Goal: Find specific page/section: Find specific page/section

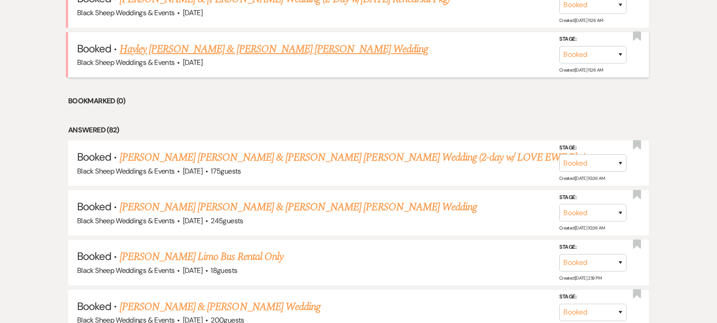
scroll to position [421, 0]
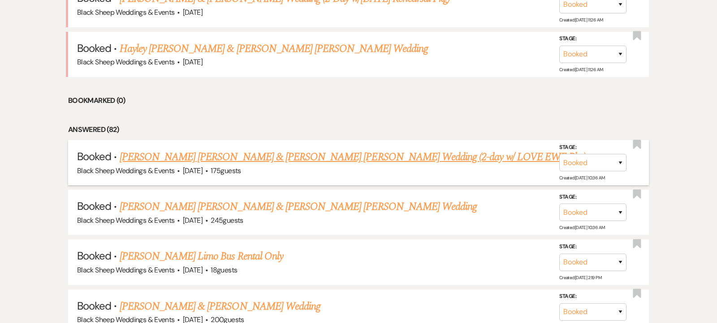
click at [237, 154] on link "[PERSON_NAME] [PERSON_NAME] & [PERSON_NAME] [PERSON_NAME] Wedding (2-day w/ LOV…" at bounding box center [353, 157] width 466 height 16
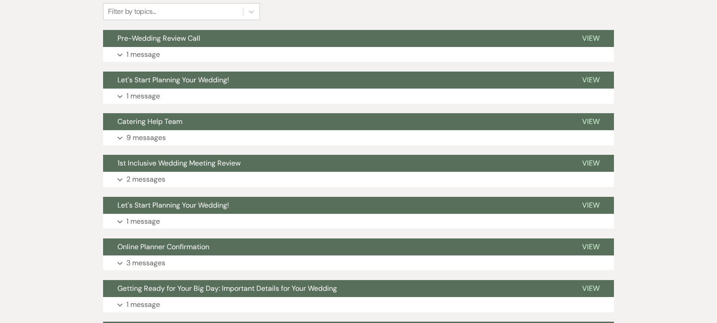
scroll to position [243, 0]
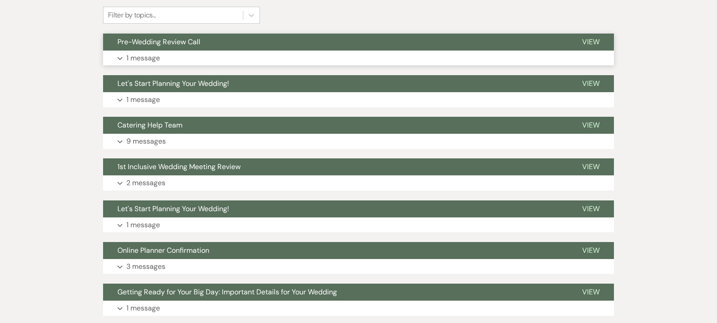
click at [121, 57] on use "button" at bounding box center [119, 58] width 5 height 3
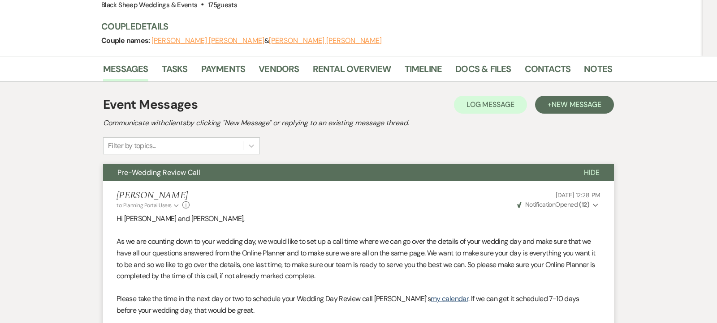
scroll to position [113, 0]
click at [594, 168] on span "Hide" at bounding box center [592, 172] width 16 height 9
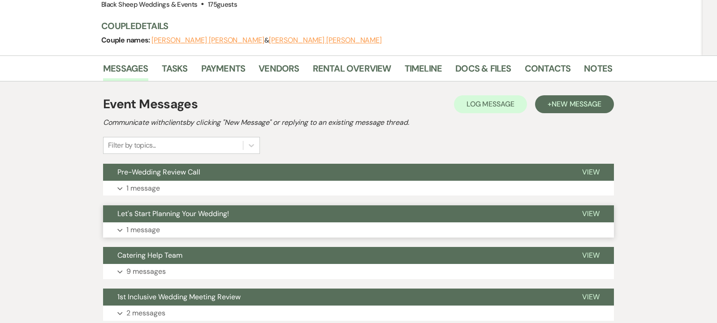
click at [120, 229] on icon "Expand" at bounding box center [119, 231] width 5 height 4
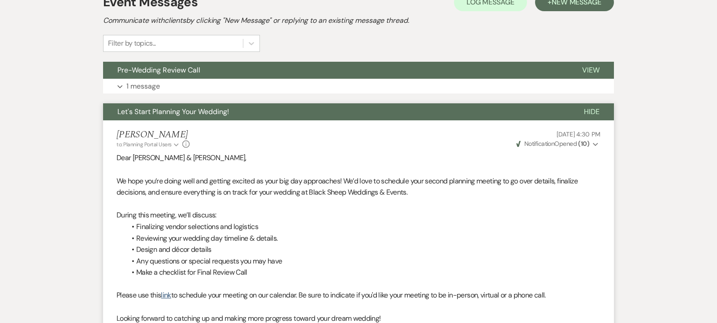
scroll to position [216, 0]
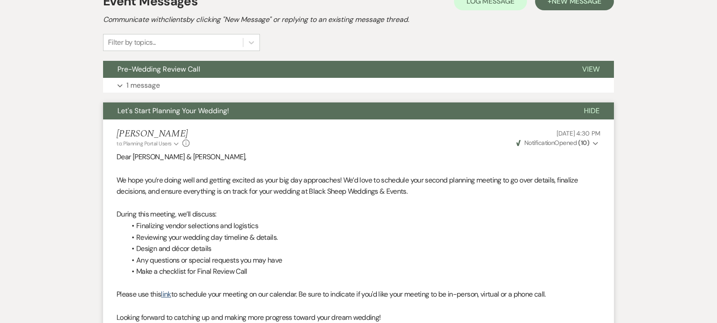
click at [592, 108] on span "Hide" at bounding box center [592, 110] width 16 height 9
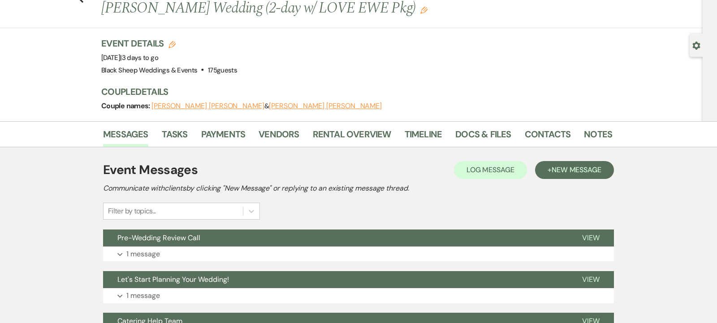
scroll to position [0, 0]
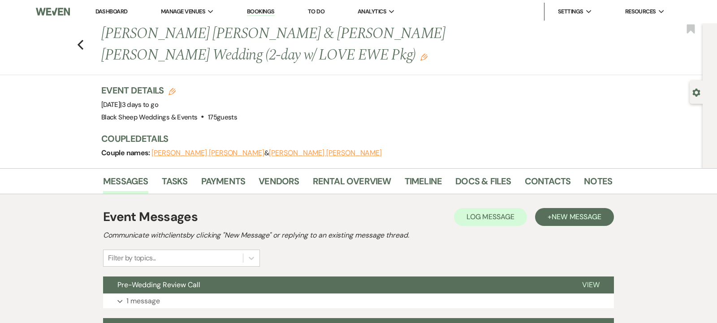
click at [109, 11] on link "Dashboard" at bounding box center [111, 12] width 32 height 8
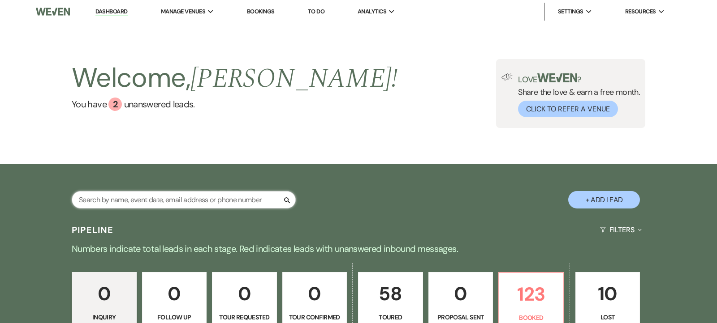
click at [103, 195] on input "text" at bounding box center [184, 199] width 224 height 17
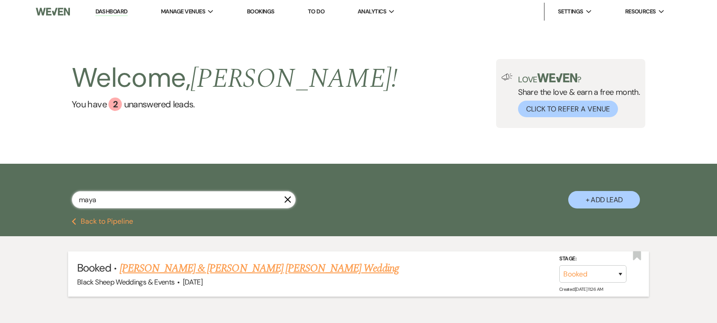
type input "maya"
click at [212, 271] on link "[PERSON_NAME] & [PERSON_NAME] [PERSON_NAME] Wedding" at bounding box center [259, 269] width 279 height 16
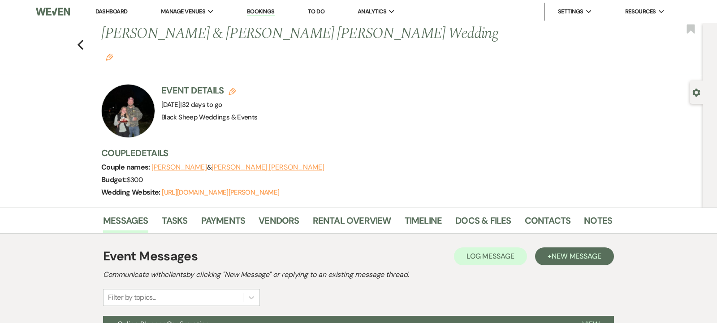
click at [116, 13] on link "Dashboard" at bounding box center [111, 12] width 32 height 8
